Goal: Information Seeking & Learning: Check status

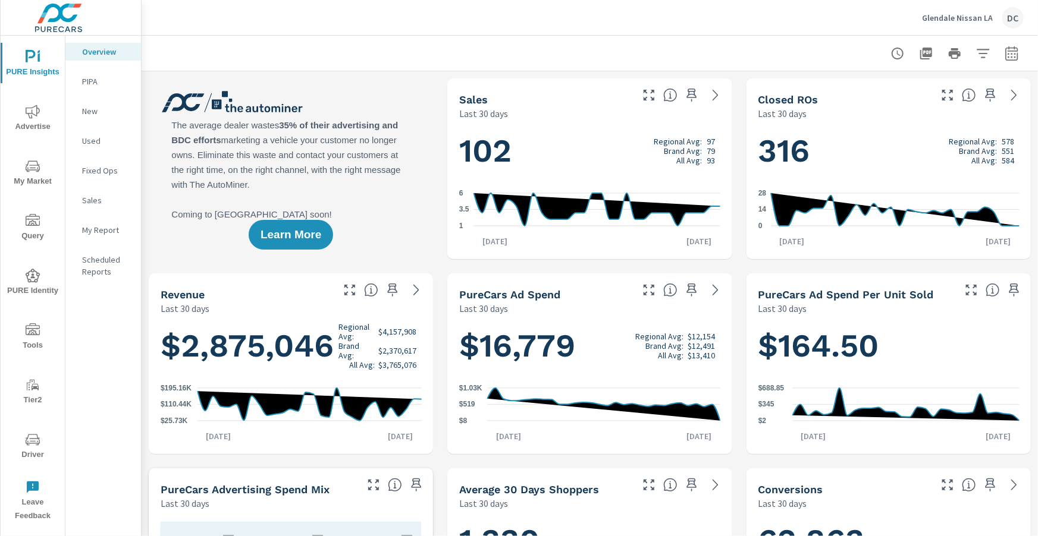
click at [36, 105] on icon "nav menu" at bounding box center [33, 112] width 14 height 14
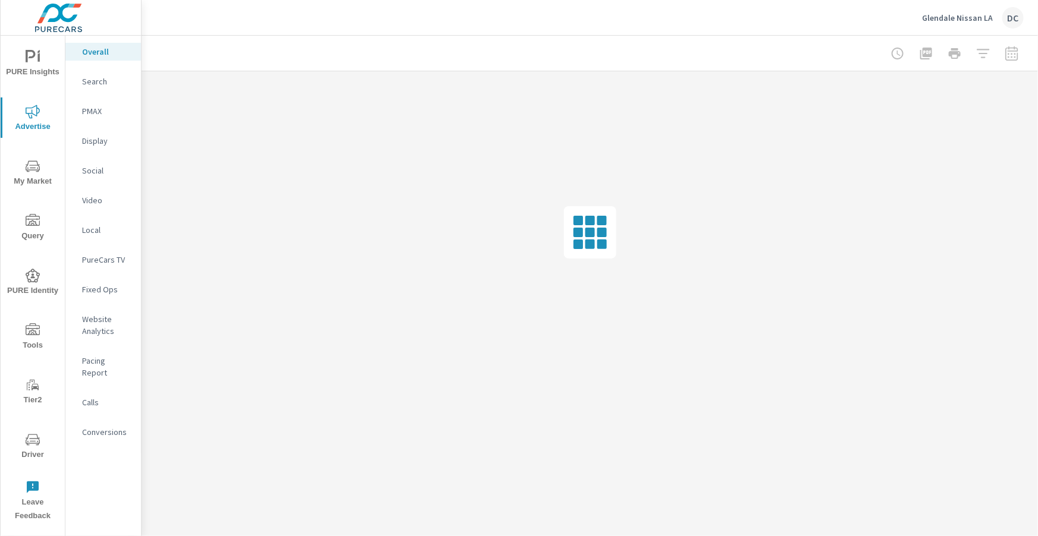
click at [1011, 55] on div at bounding box center [955, 54] width 138 height 24
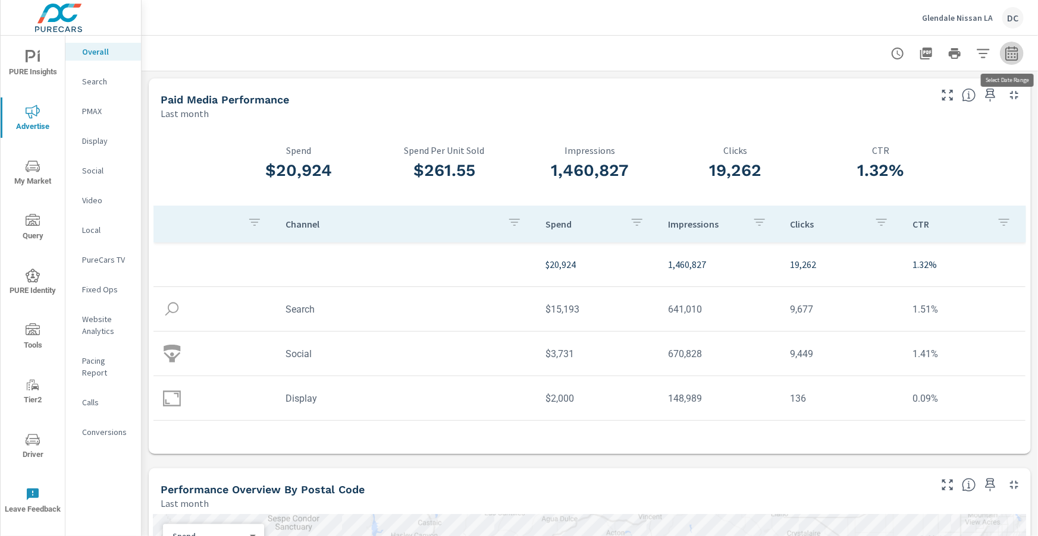
click at [1013, 59] on icon "button" at bounding box center [1011, 53] width 12 height 14
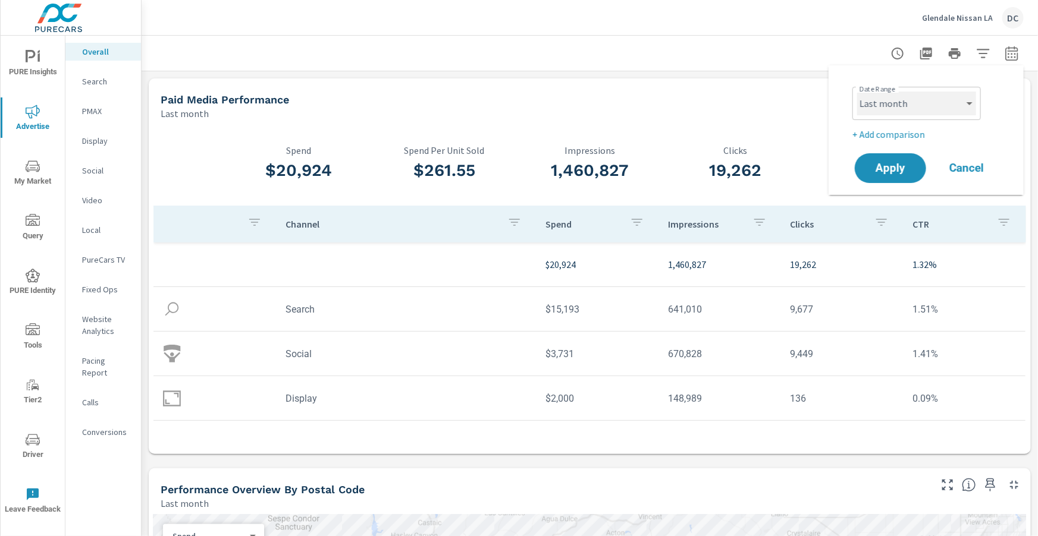
click at [964, 111] on select "Custom [DATE] Last week Last 7 days Last 14 days Last 30 days Last 45 days Last…" at bounding box center [916, 104] width 119 height 24
click at [857, 92] on select "Custom [DATE] Last week Last 7 days Last 14 days Last 30 days Last 45 days Last…" at bounding box center [916, 104] width 119 height 24
select select "Month to date"
click at [915, 136] on p "+ Add comparison" at bounding box center [928, 134] width 152 height 14
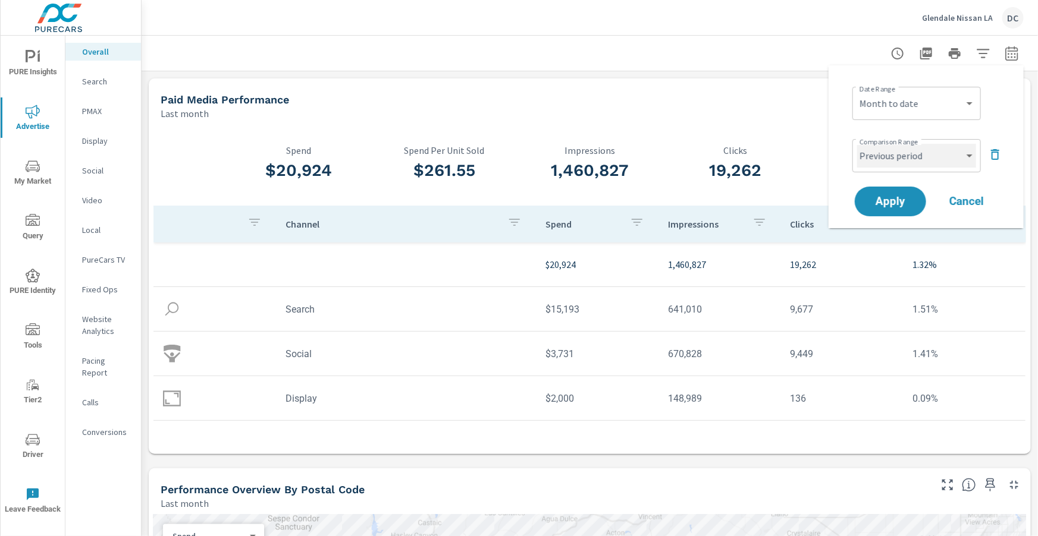
click at [915, 161] on select "Custom Previous period Previous month Previous year" at bounding box center [916, 156] width 119 height 24
click at [857, 144] on select "Custom Previous period Previous month Previous year" at bounding box center [916, 156] width 119 height 24
select select "Previous month"
click at [899, 206] on span "Apply" at bounding box center [890, 201] width 49 height 11
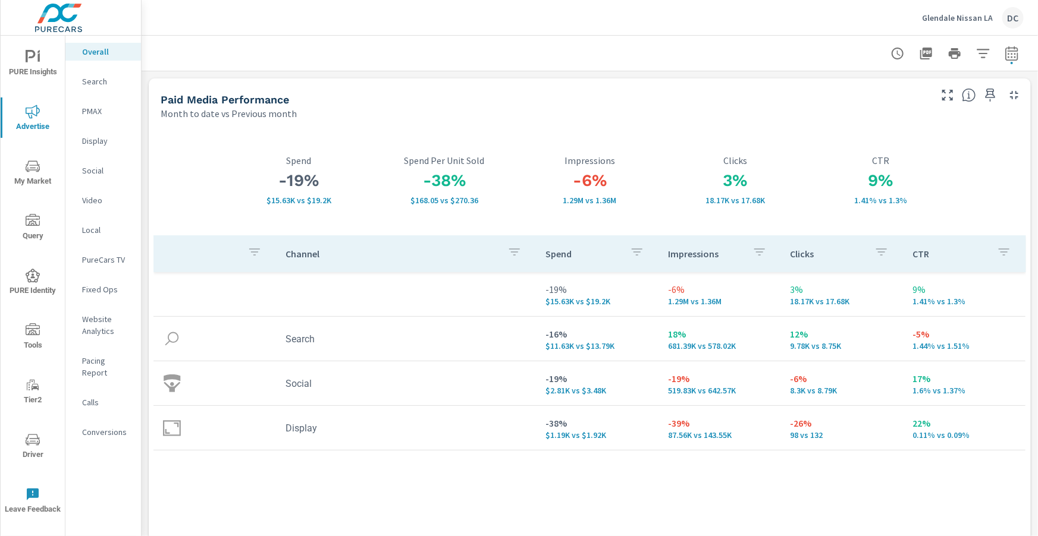
click at [43, 58] on span "PURE Insights" at bounding box center [32, 64] width 57 height 29
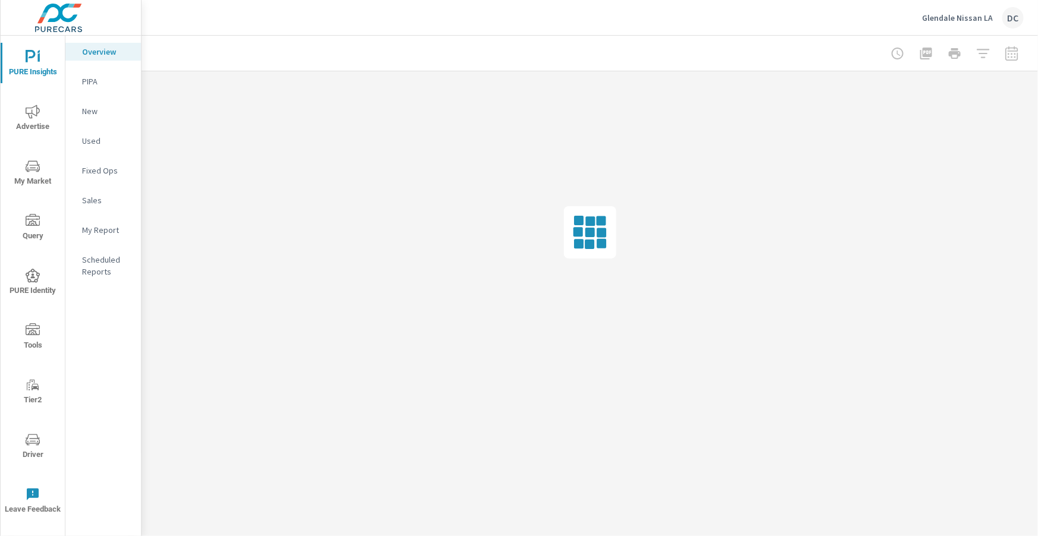
click at [98, 203] on p "Sales" at bounding box center [106, 200] width 49 height 12
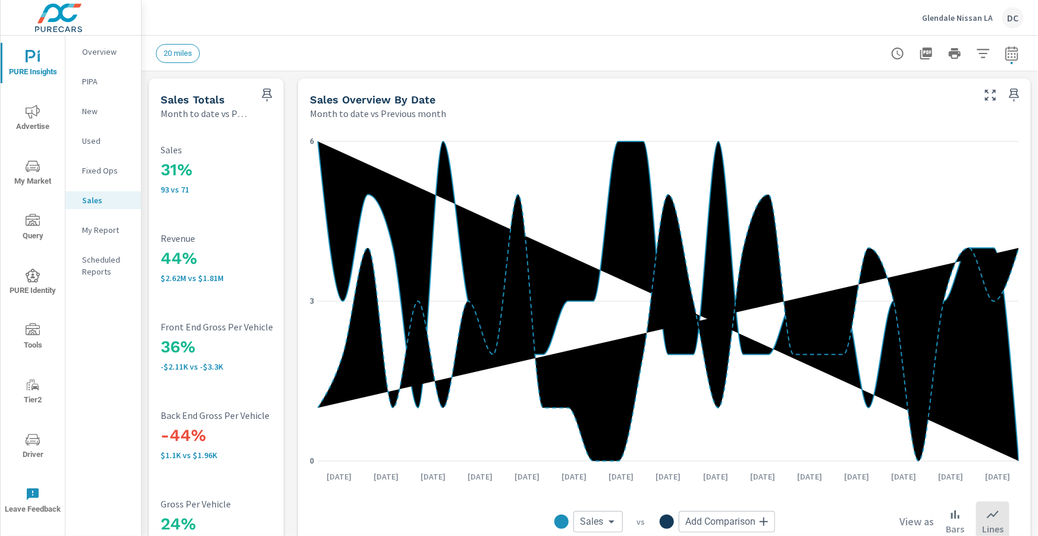
scroll to position [45, 0]
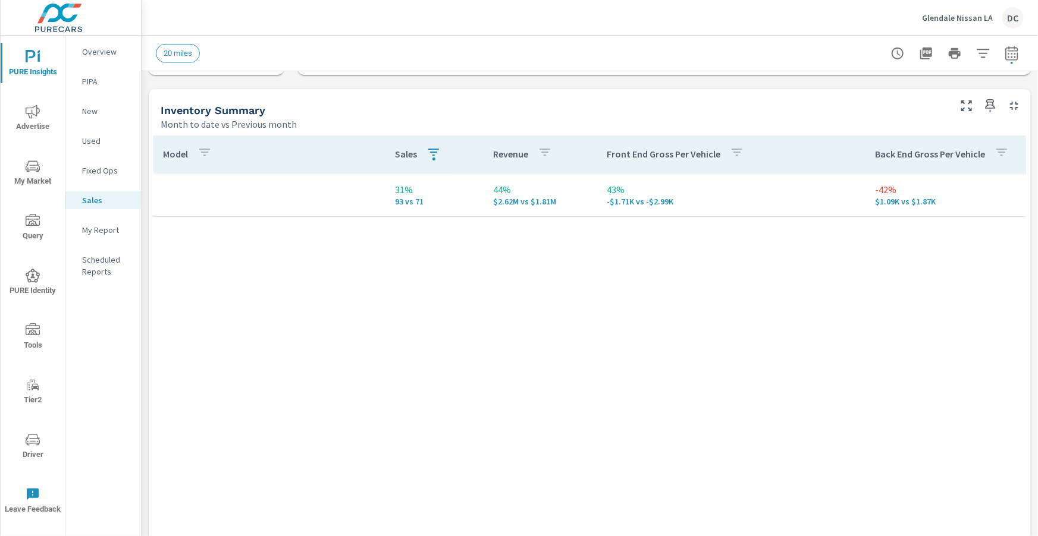
scroll to position [505, 0]
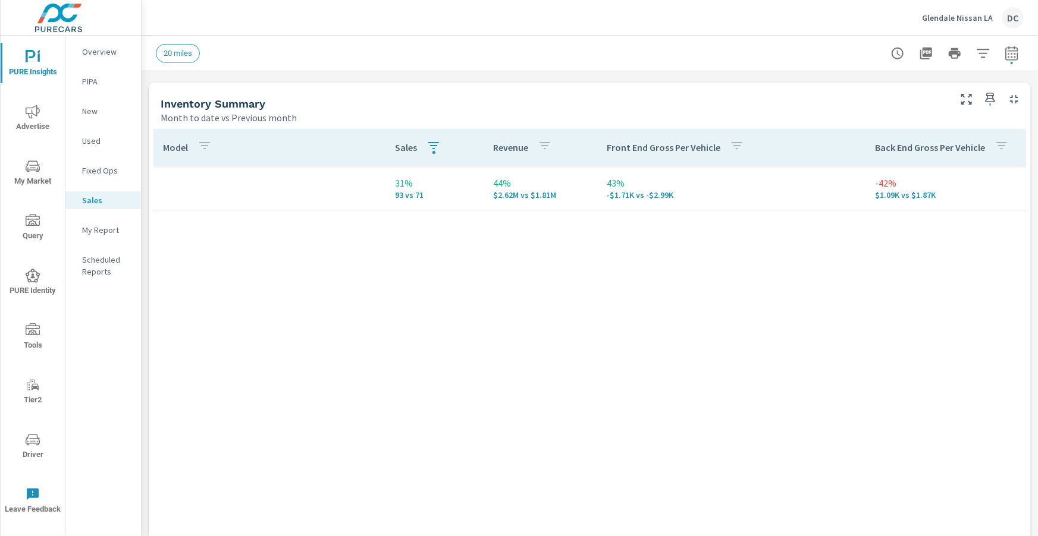
click at [208, 145] on icon "button" at bounding box center [204, 146] width 14 height 14
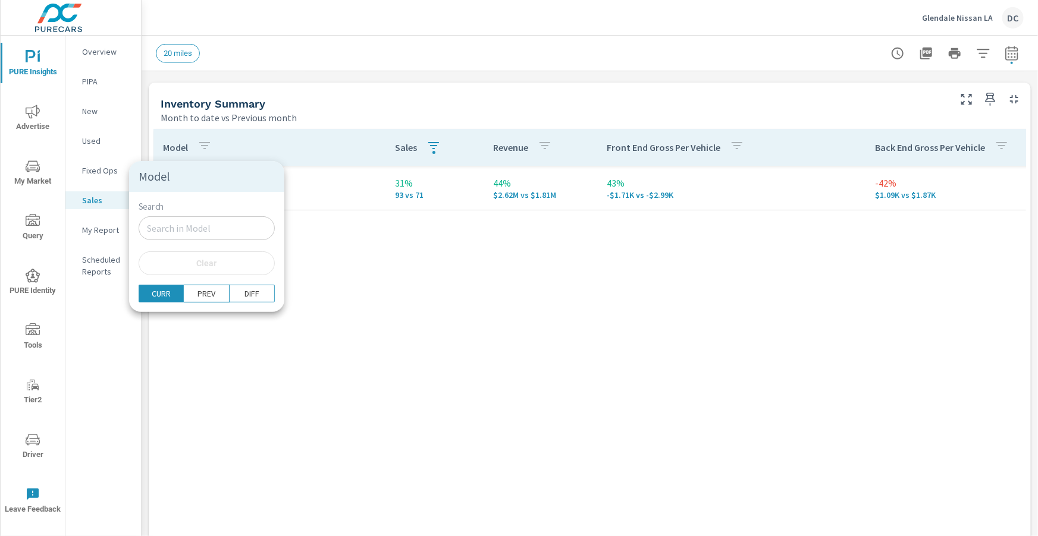
click at [434, 153] on div at bounding box center [519, 268] width 1038 height 536
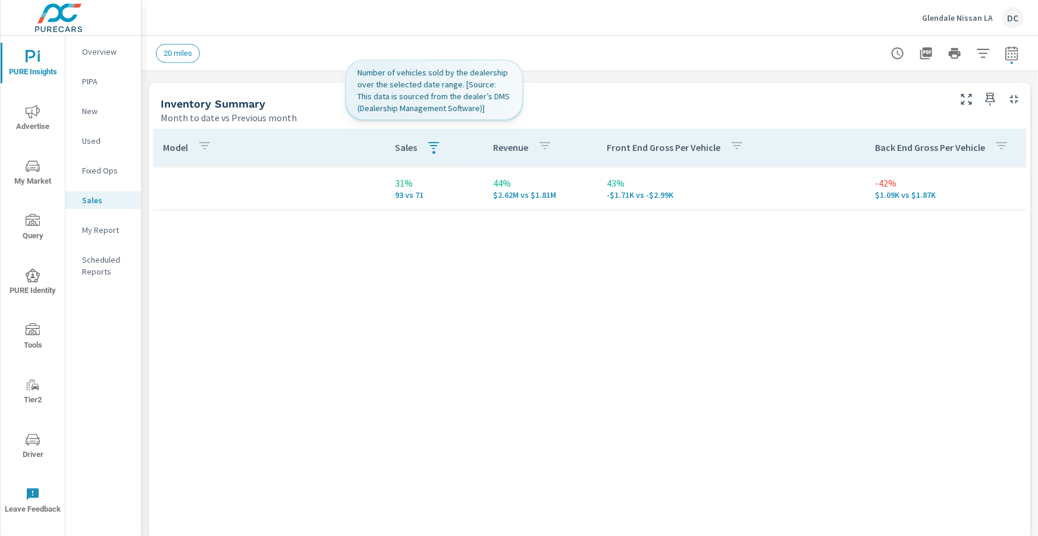
click at [428, 148] on icon "button" at bounding box center [433, 146] width 14 height 14
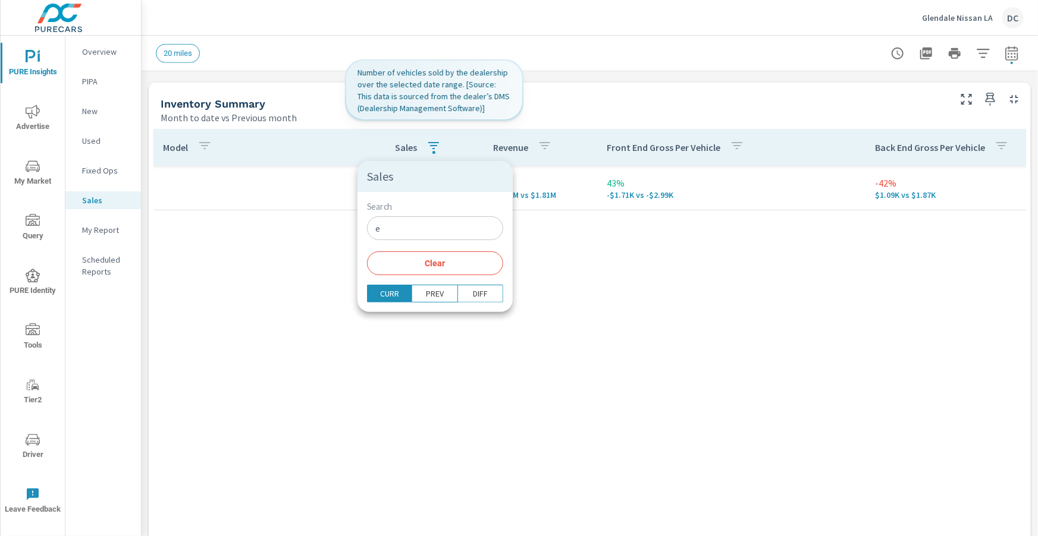
click at [403, 230] on input "e" at bounding box center [435, 228] width 136 height 24
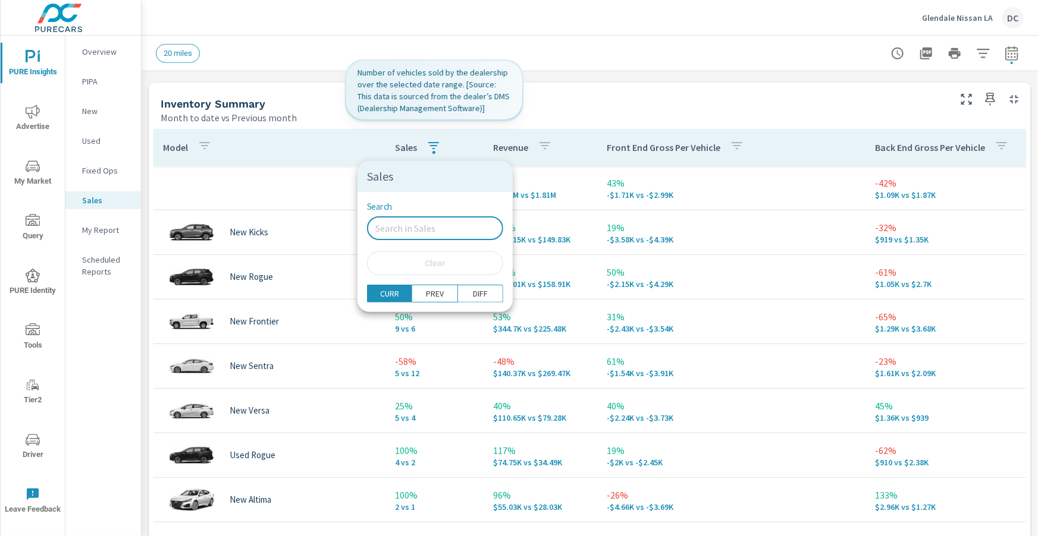
click at [306, 198] on div at bounding box center [519, 268] width 1038 height 536
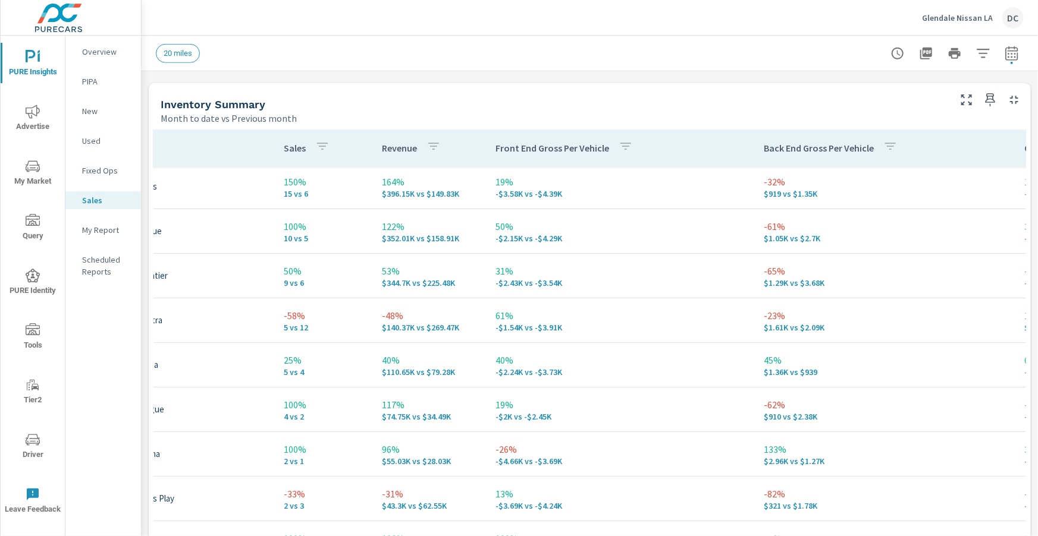
scroll to position [46, 0]
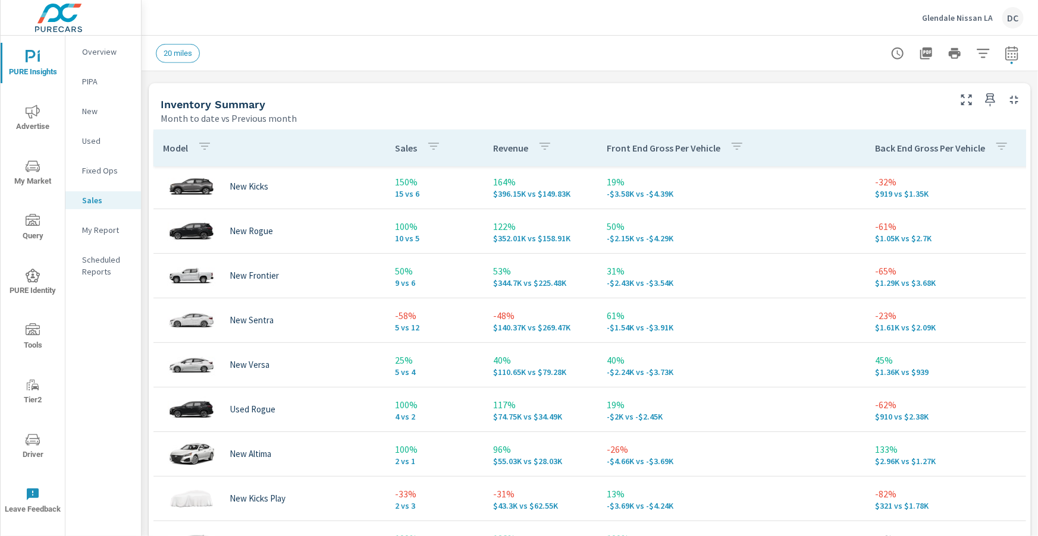
click at [211, 149] on icon "button" at bounding box center [204, 146] width 14 height 14
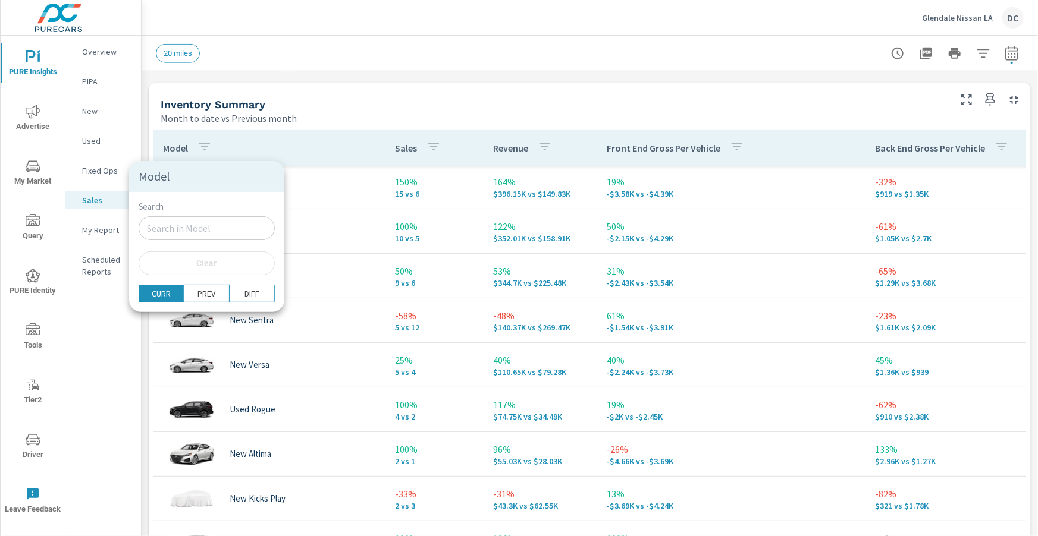
click at [196, 221] on input "Search" at bounding box center [207, 228] width 136 height 24
type input "new"
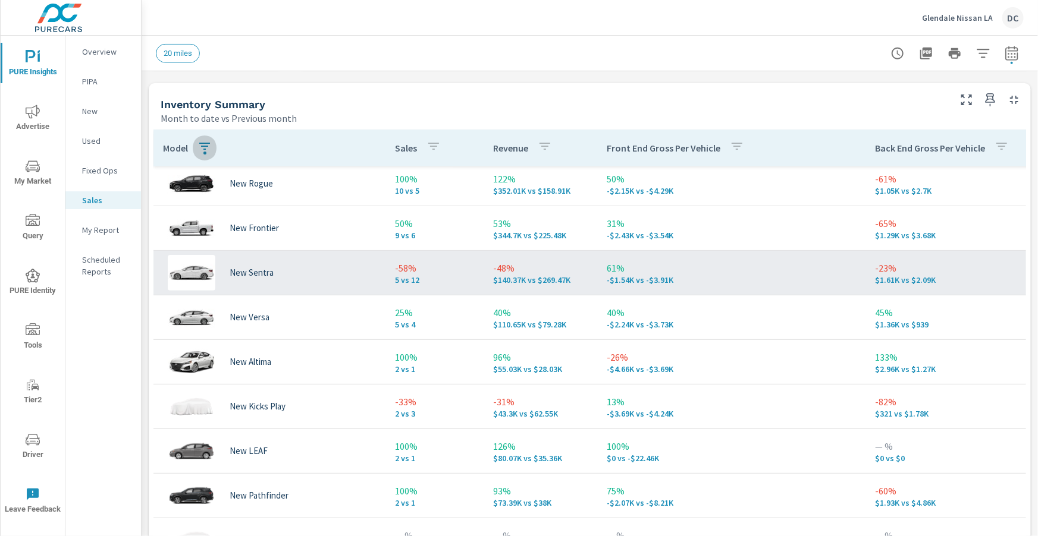
scroll to position [125, 0]
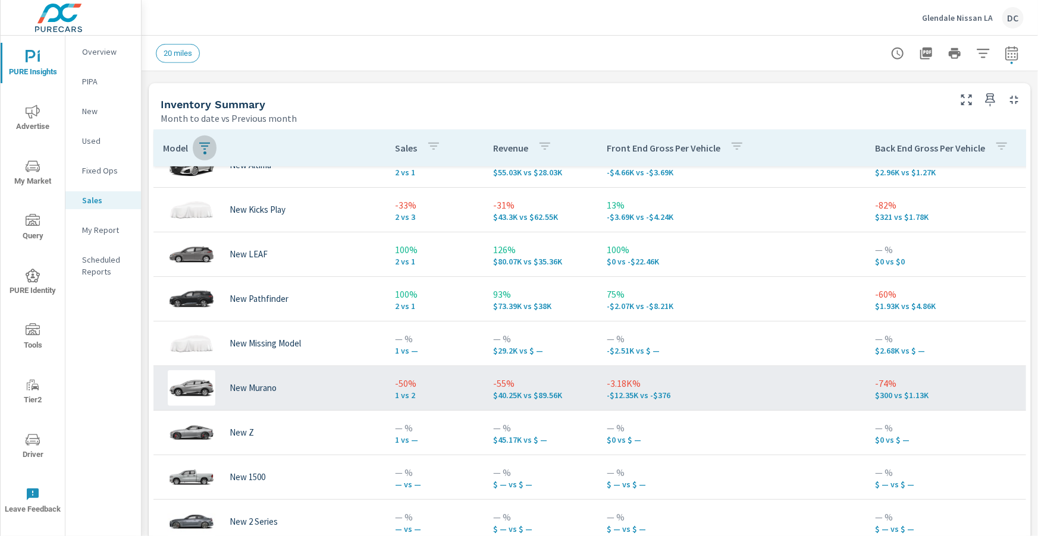
scroll to position [428, 0]
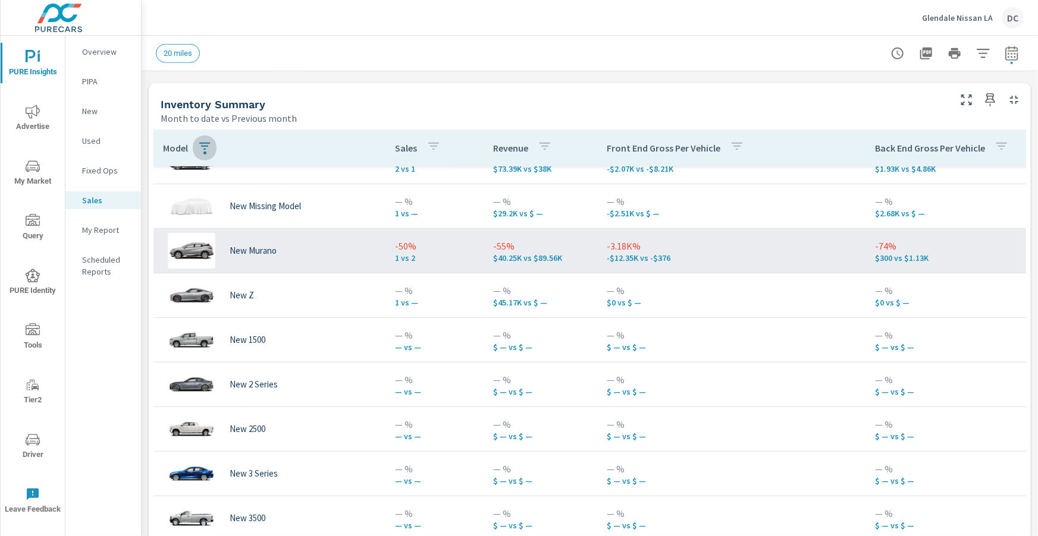
scroll to position [262, 0]
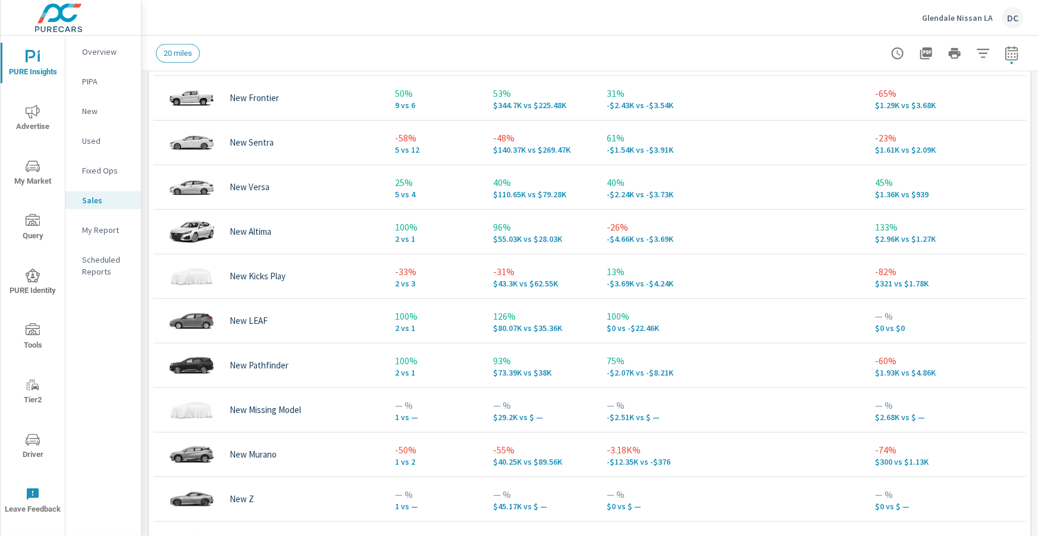
scroll to position [773, 0]
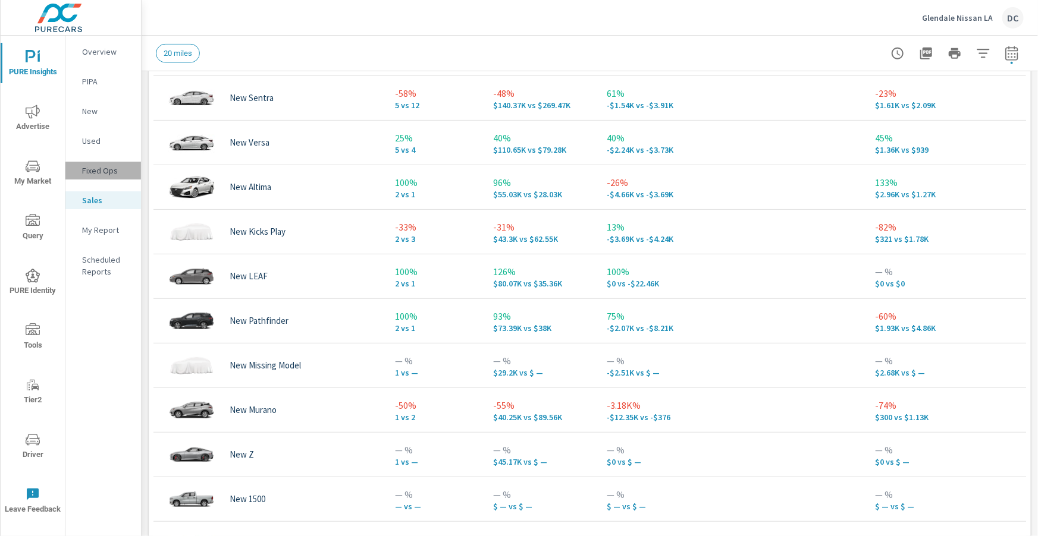
click at [102, 167] on p "Fixed Ops" at bounding box center [106, 171] width 49 height 12
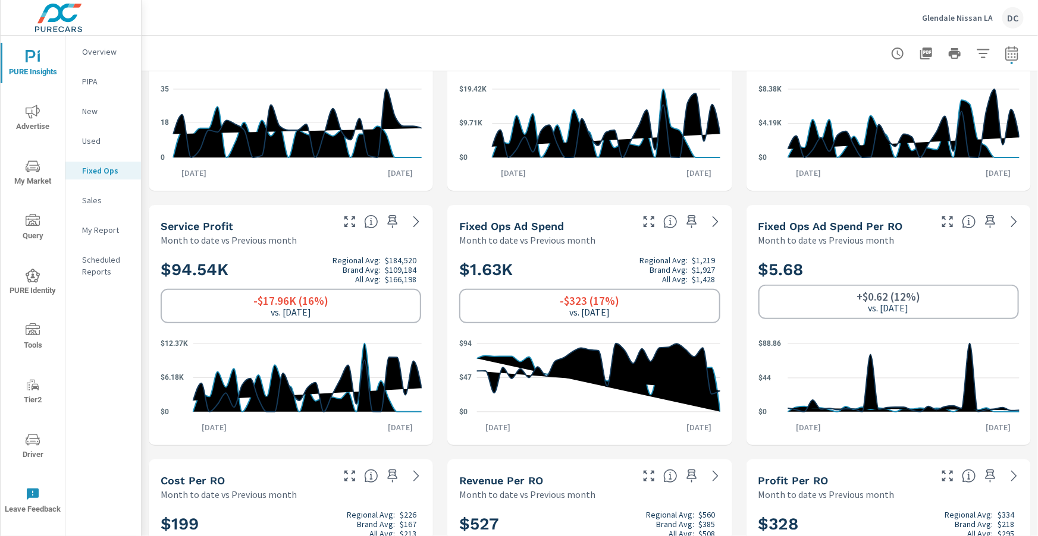
scroll to position [126, 0]
